Goal: Information Seeking & Learning: Learn about a topic

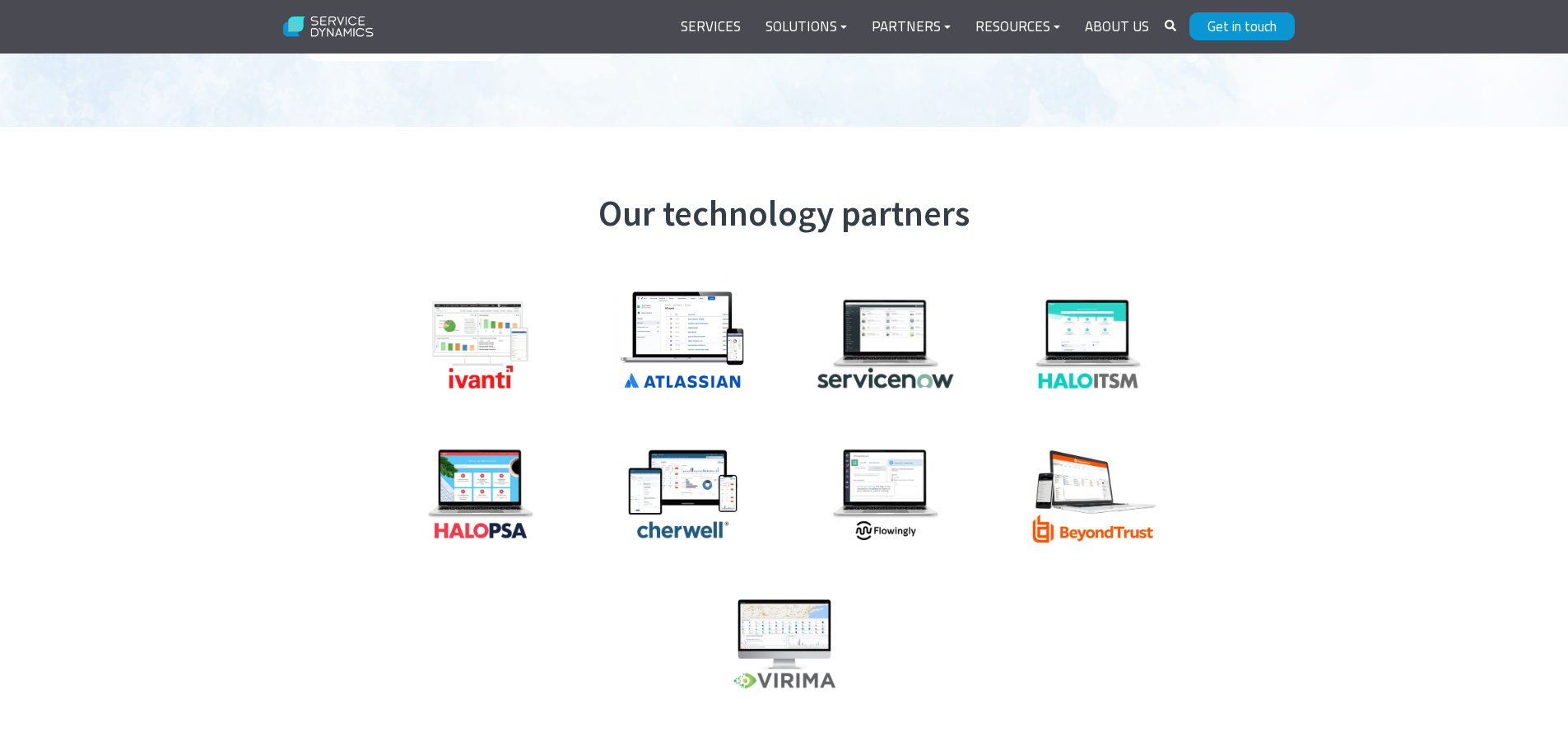
scroll to position [4115, 0]
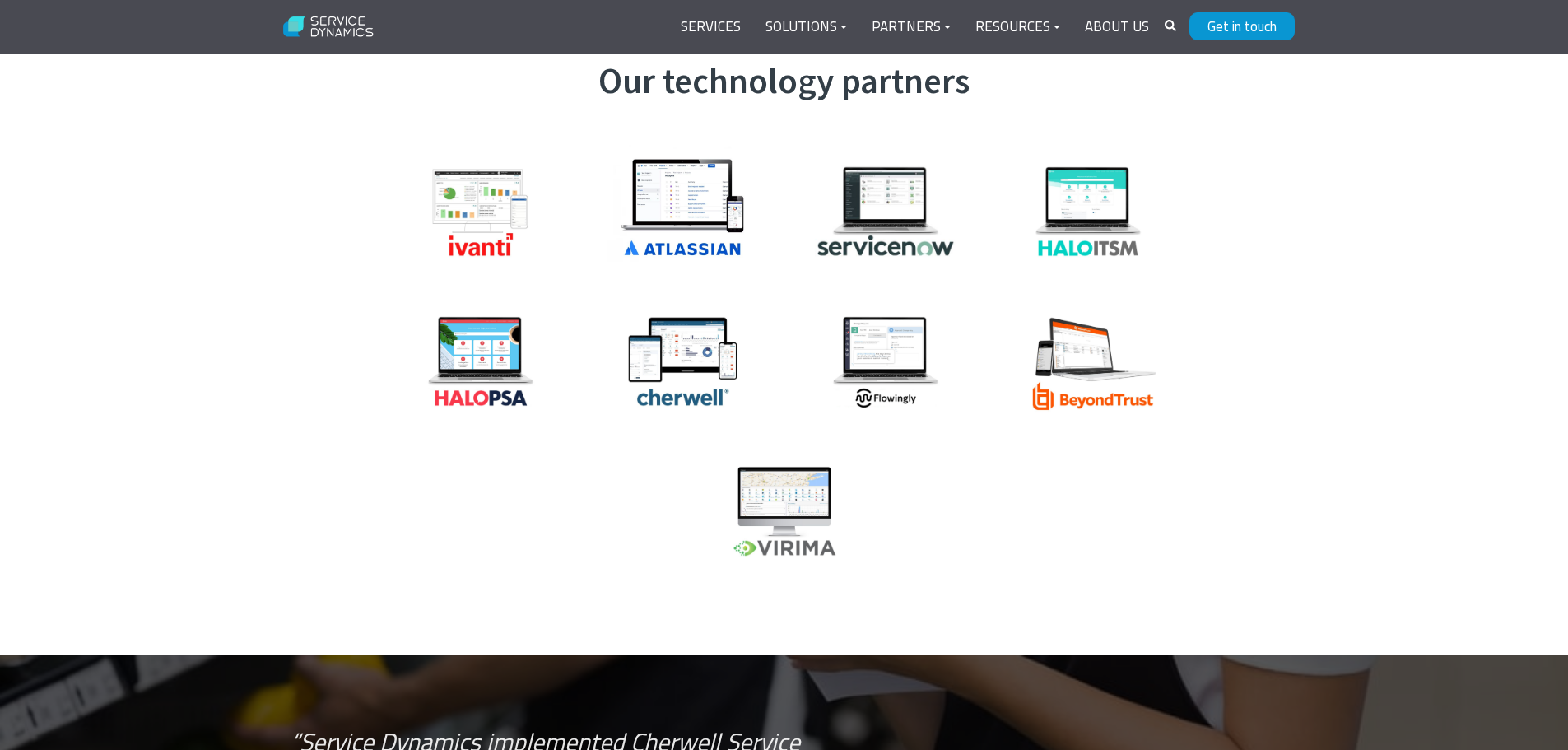
click at [1110, 198] on img at bounding box center [1089, 211] width 164 height 109
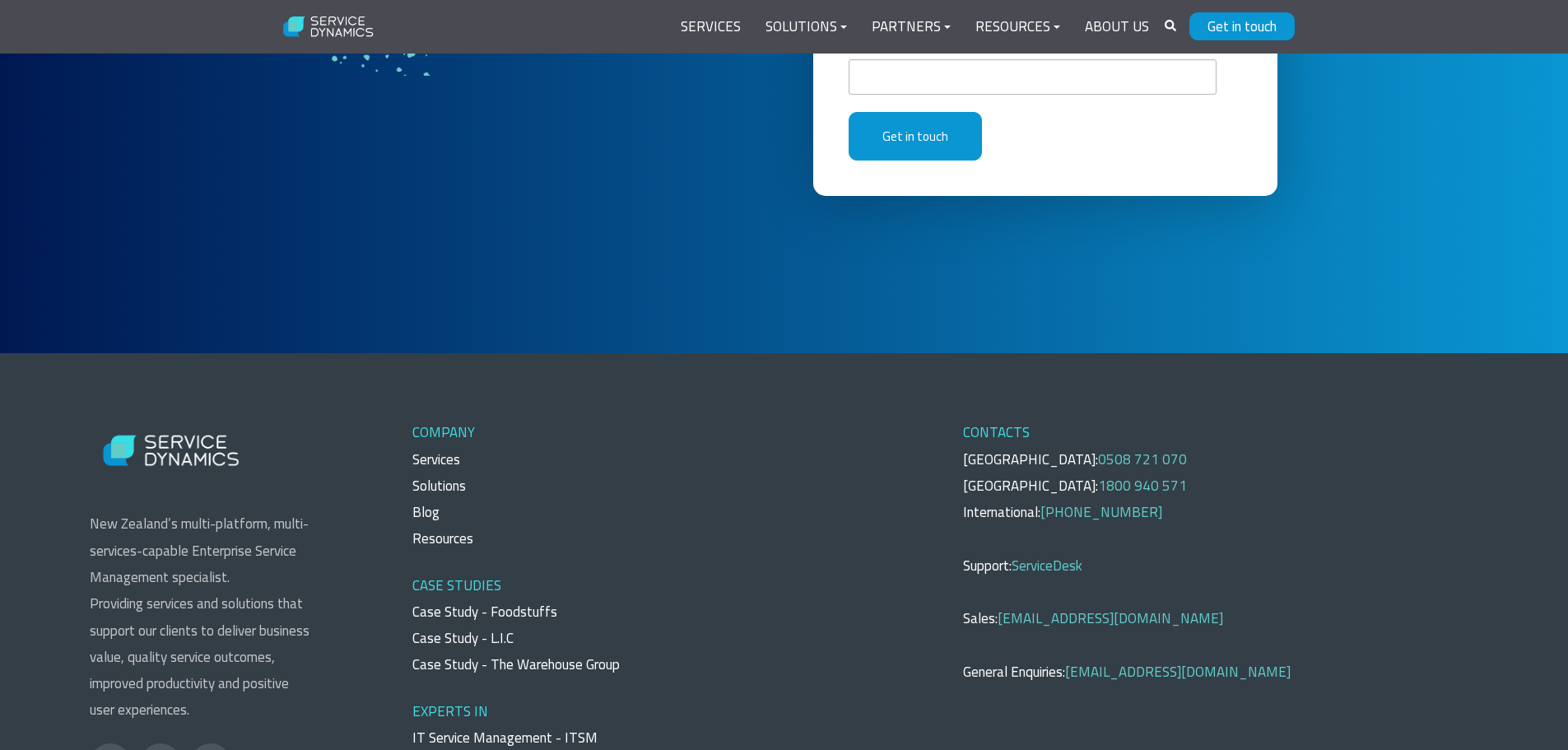
scroll to position [7078, 0]
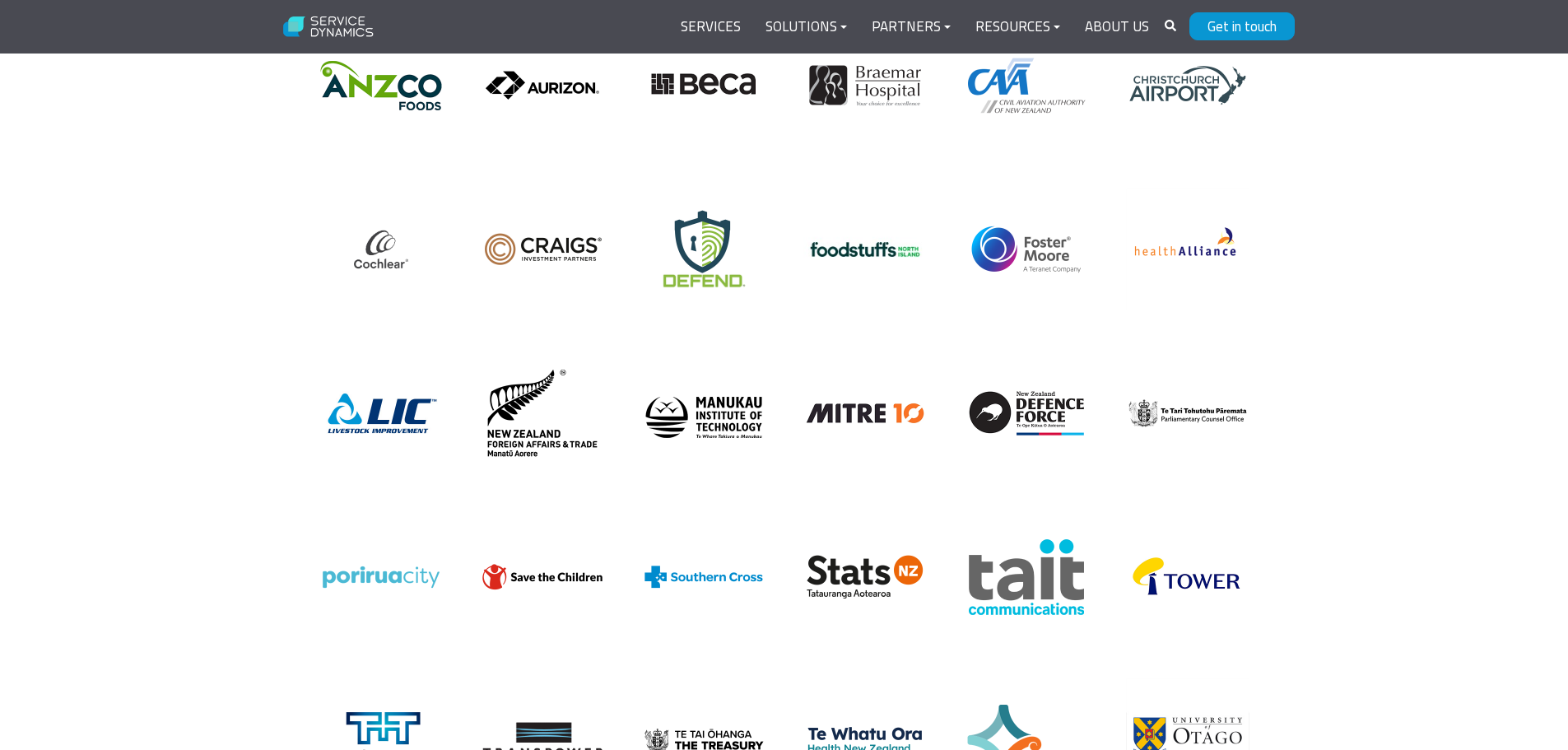
scroll to position [3210, 0]
